Goal: Information Seeking & Learning: Learn about a topic

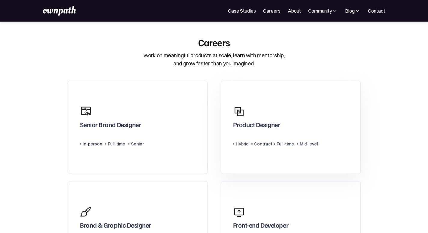
click at [284, 135] on div "Product Designer Type Level Hybrid Contract > Full-time Mid-level" at bounding box center [275, 128] width 85 height 50
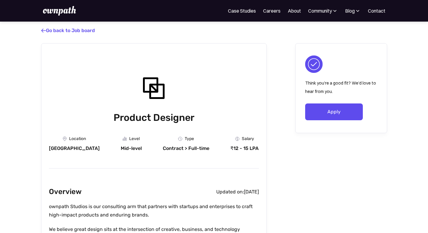
click at [236, 141] on img at bounding box center [237, 139] width 4 height 4
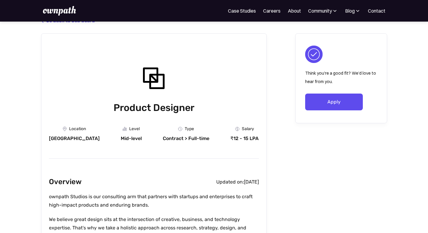
scroll to position [11, 0]
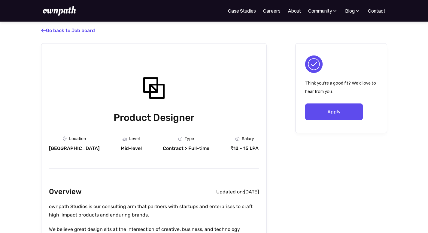
scroll to position [11, 0]
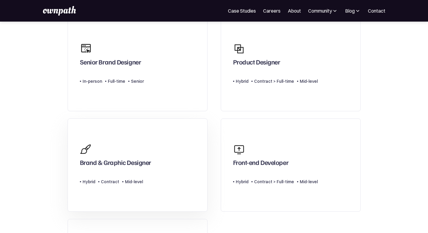
scroll to position [86, 0]
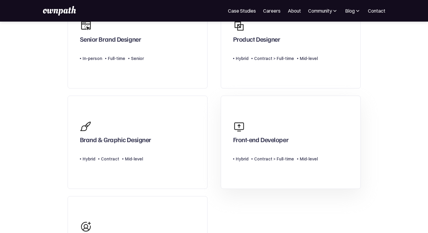
click at [285, 161] on div "Contract > Full-time" at bounding box center [274, 159] width 40 height 7
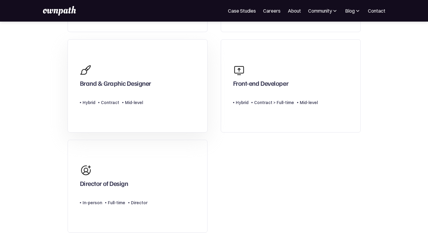
scroll to position [214, 0]
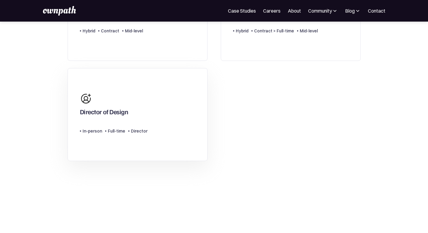
click at [149, 123] on link "Director of Design Type Level In-person Full-time Director" at bounding box center [138, 114] width 140 height 93
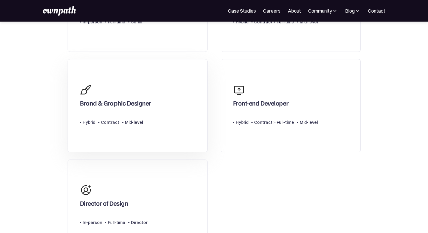
scroll to position [107, 0]
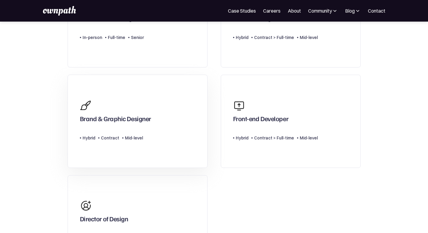
click at [154, 125] on link "Brand & Graphic Designer Type Level Hybrid Contract Mid-level" at bounding box center [138, 121] width 140 height 93
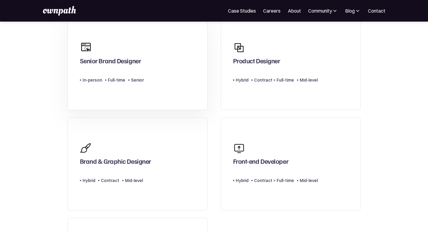
scroll to position [0, 0]
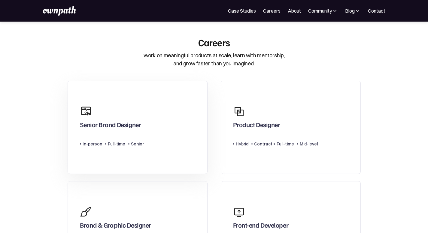
click at [145, 121] on link "Senior Brand Designer Type Level In-person Full-time Senior" at bounding box center [138, 127] width 140 height 93
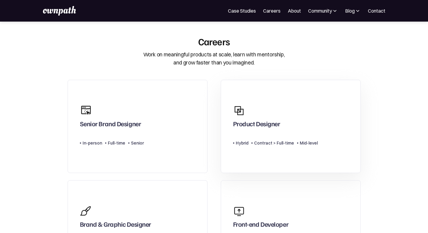
scroll to position [1, 0]
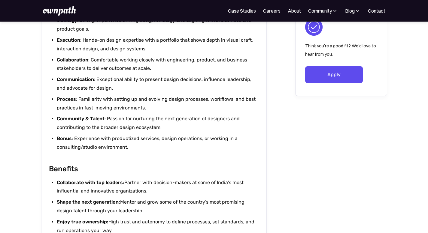
scroll to position [804, 0]
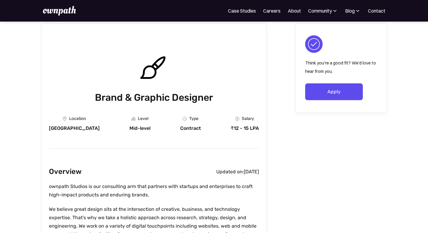
scroll to position [20, 0]
click at [181, 123] on div "Type Contract" at bounding box center [190, 124] width 21 height 15
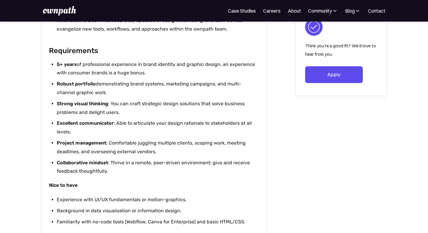
scroll to position [974, 0]
